Goal: Navigation & Orientation: Understand site structure

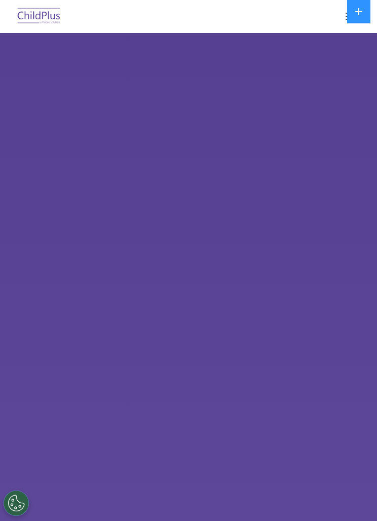
select select "MEDIUM"
click at [300, 28] on nav "Download Support | Schedule A Demo  MENU MENU Software ChildPlus: The original…" at bounding box center [188, 16] width 377 height 33
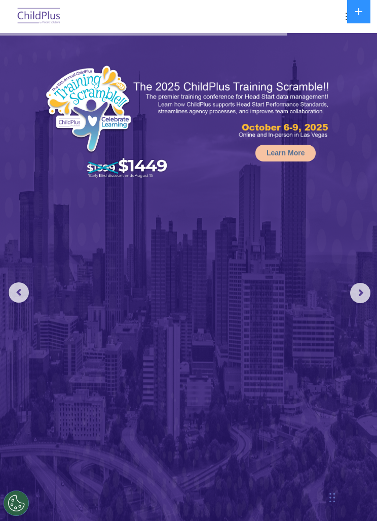
click at [315, 20] on div at bounding box center [188, 16] width 337 height 24
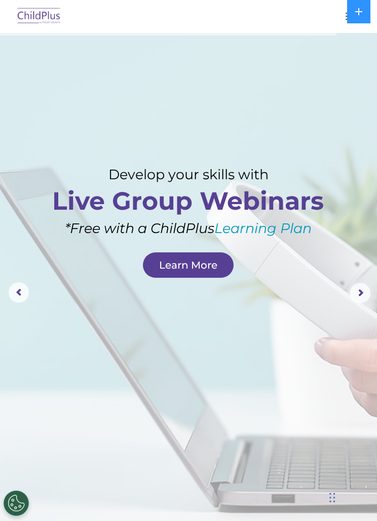
click at [299, 107] on rs-layer at bounding box center [188, 293] width 377 height 520
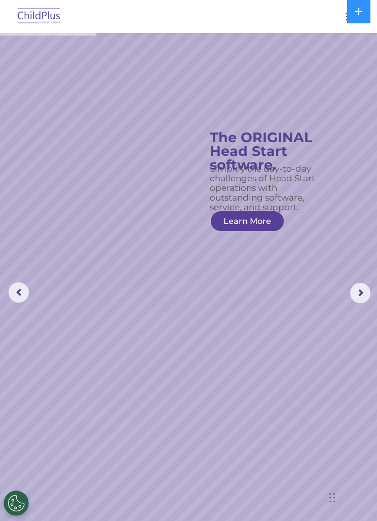
click at [343, 22] on button "button" at bounding box center [351, 16] width 21 height 16
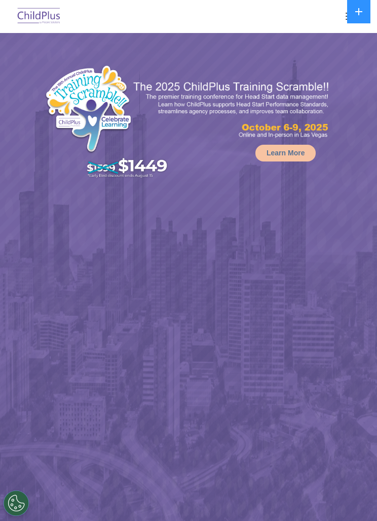
select select "MEDIUM"
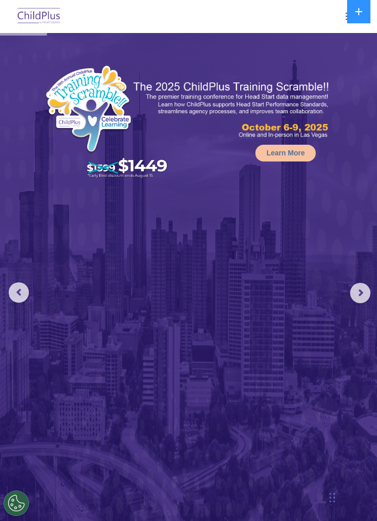
click at [347, 14] on button "button" at bounding box center [351, 16] width 21 height 16
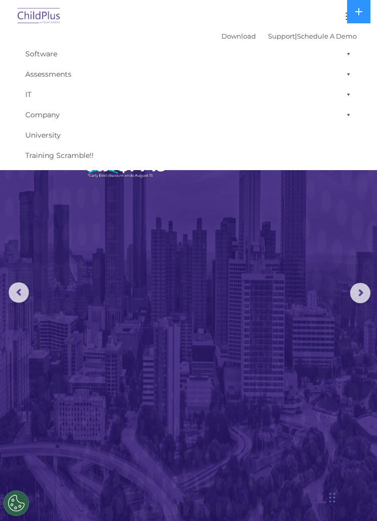
click at [161, 0] on nav "Download Support | Schedule A Demo  MENU MENU Software ChildPlus: The original…" at bounding box center [188, 85] width 377 height 170
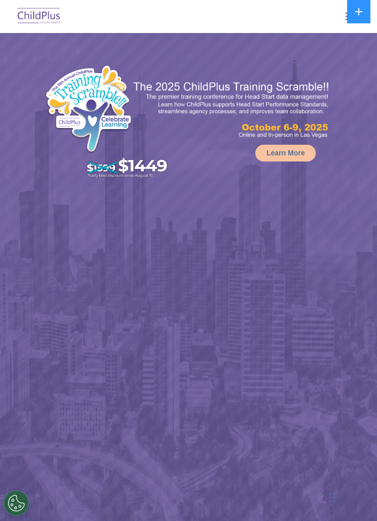
select select "MEDIUM"
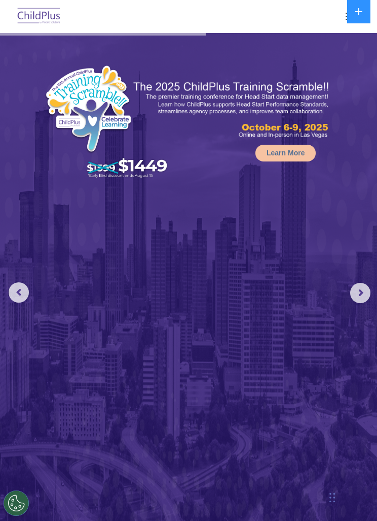
click at [341, 15] on button "button" at bounding box center [351, 16] width 21 height 16
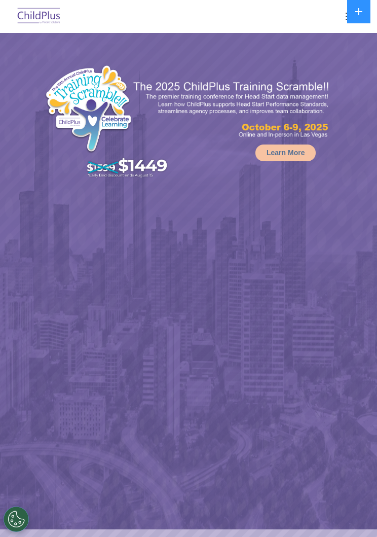
select select "MEDIUM"
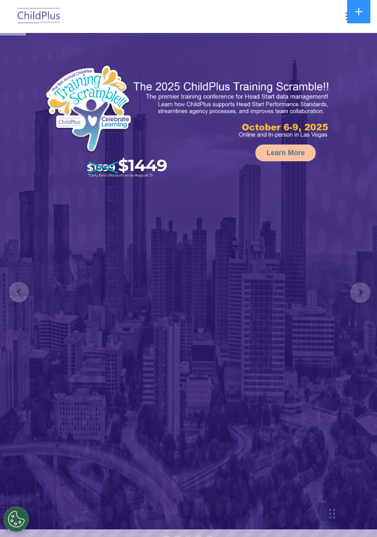
click at [349, 14] on button at bounding box center [359, 11] width 23 height 23
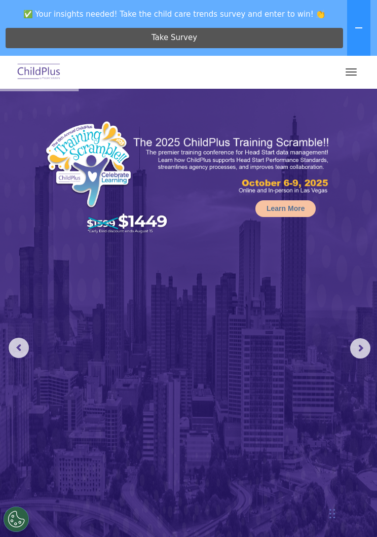
click at [347, 69] on span "button" at bounding box center [351, 68] width 11 height 1
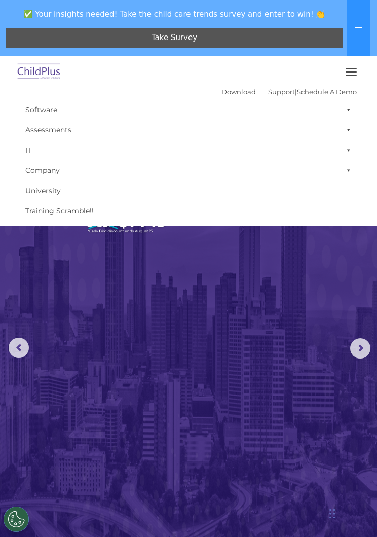
click at [348, 66] on button "button" at bounding box center [351, 72] width 21 height 16
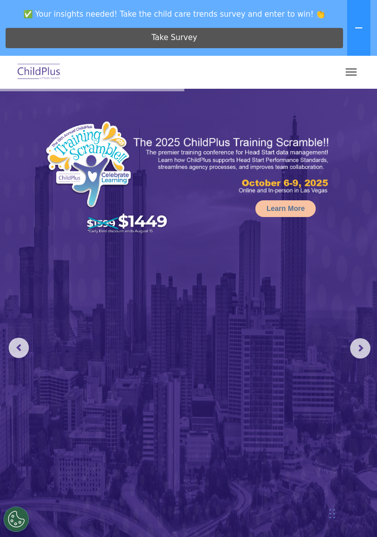
click at [353, 64] on button "button" at bounding box center [351, 72] width 21 height 16
